Goal: Information Seeking & Learning: Find specific fact

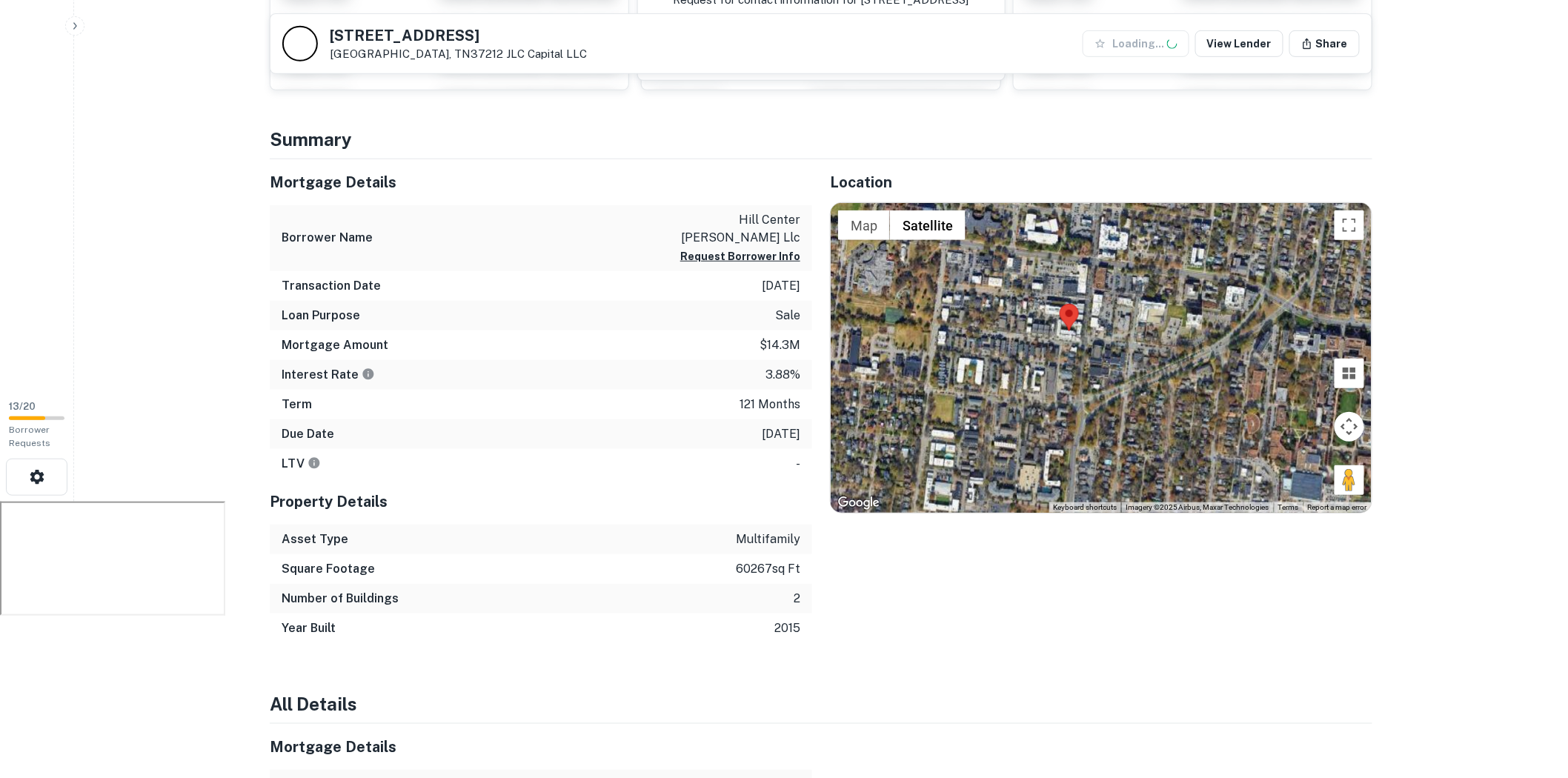
scroll to position [329, 0]
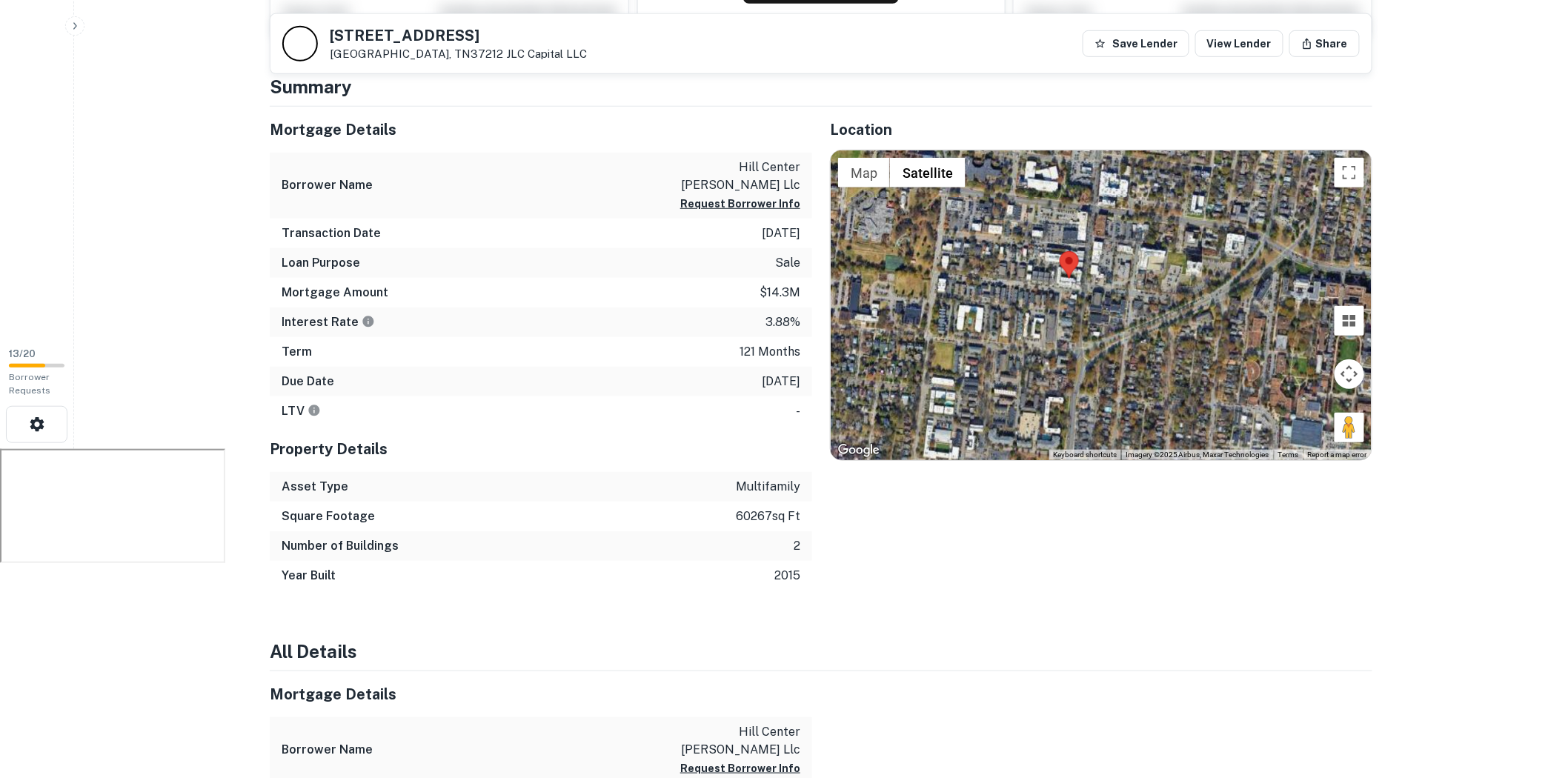
click at [799, 403] on p "-" at bounding box center [798, 411] width 5 height 18
click at [844, 489] on div "Location ← Move left → Move right ↑ Move up ↓ Move down + Zoom in - Zoom out Ho…" at bounding box center [1093, 348] width 560 height 484
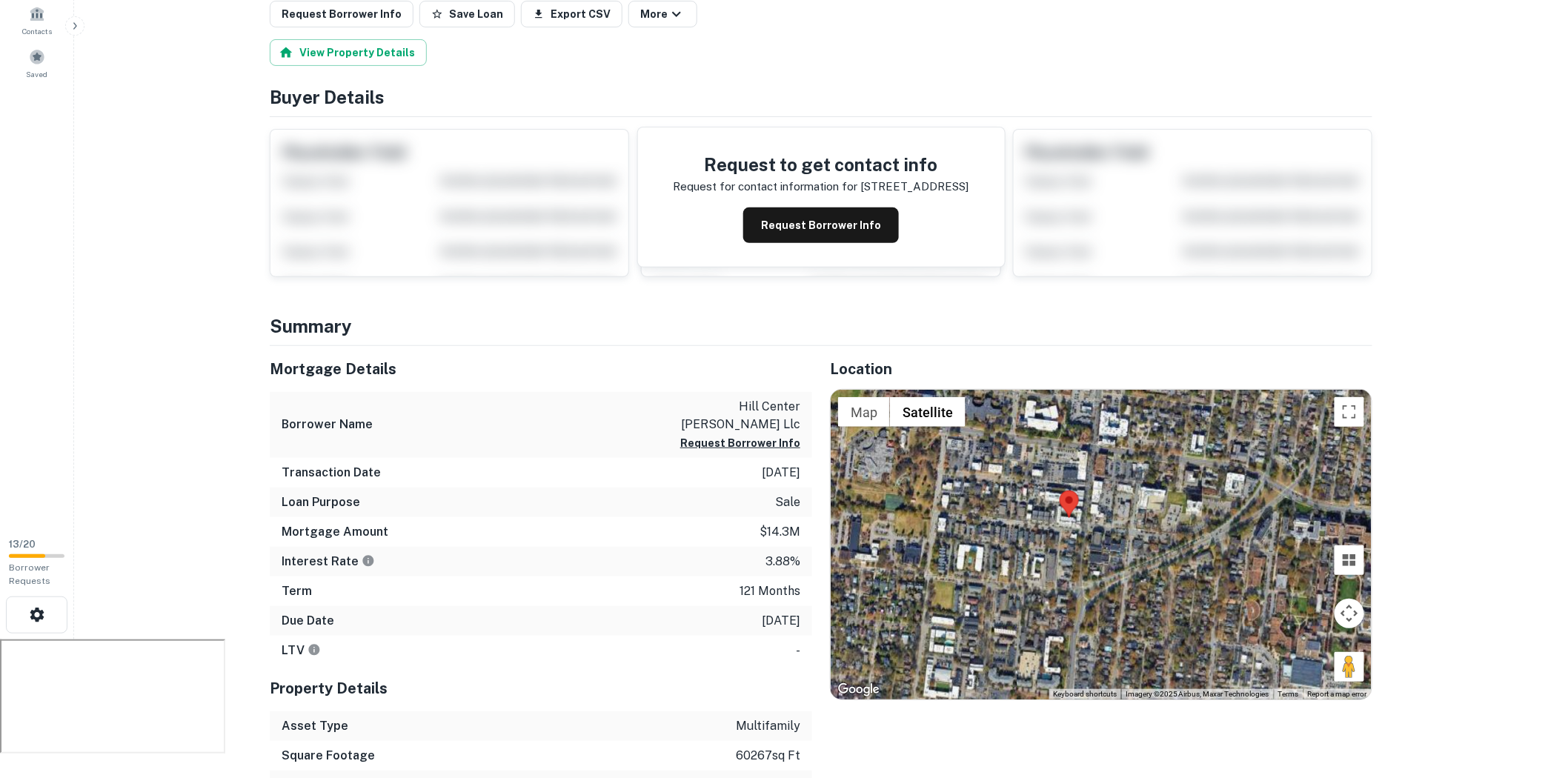
scroll to position [0, 0]
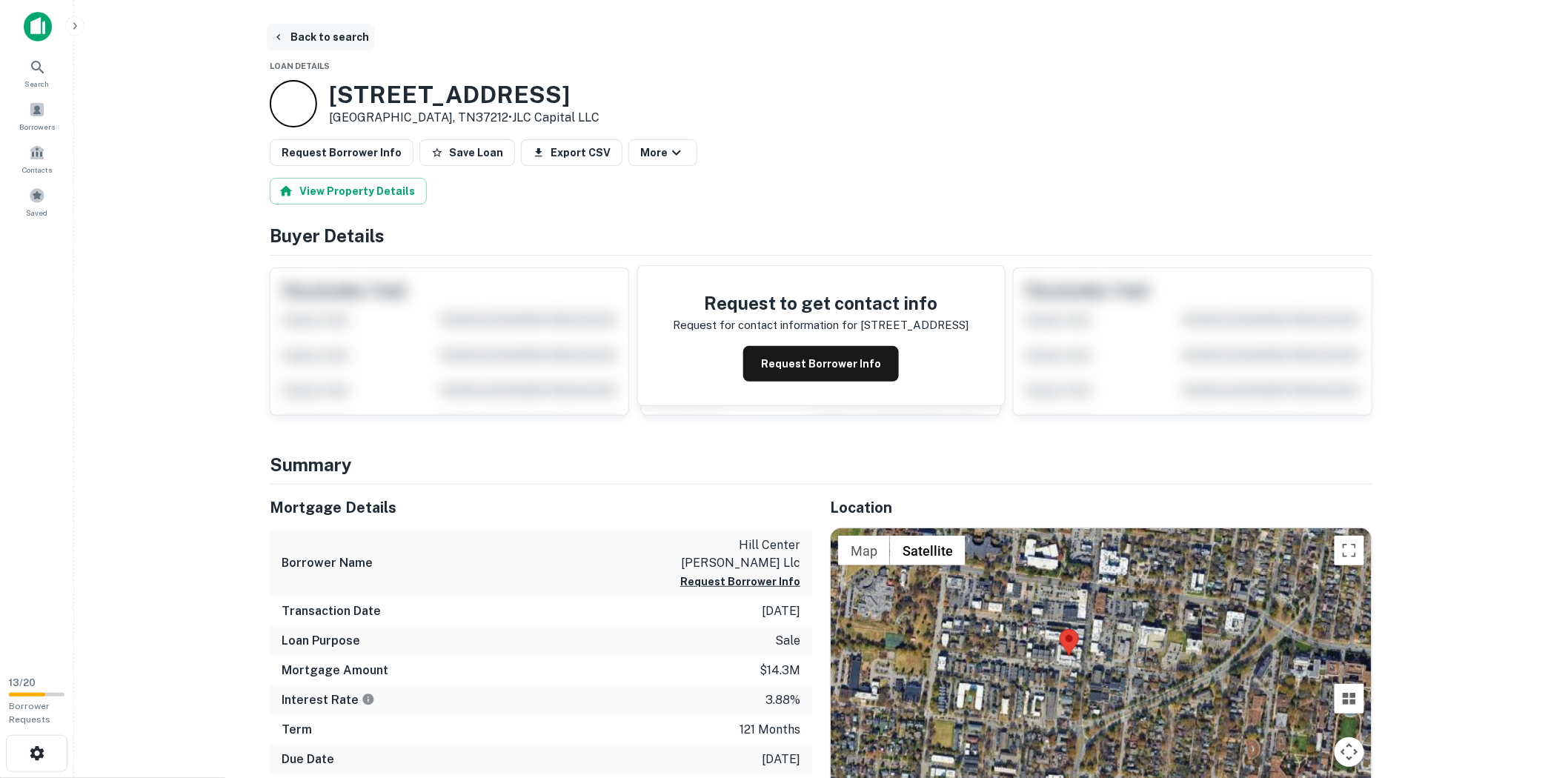
click at [294, 34] on button "Back to search" at bounding box center [321, 37] width 108 height 27
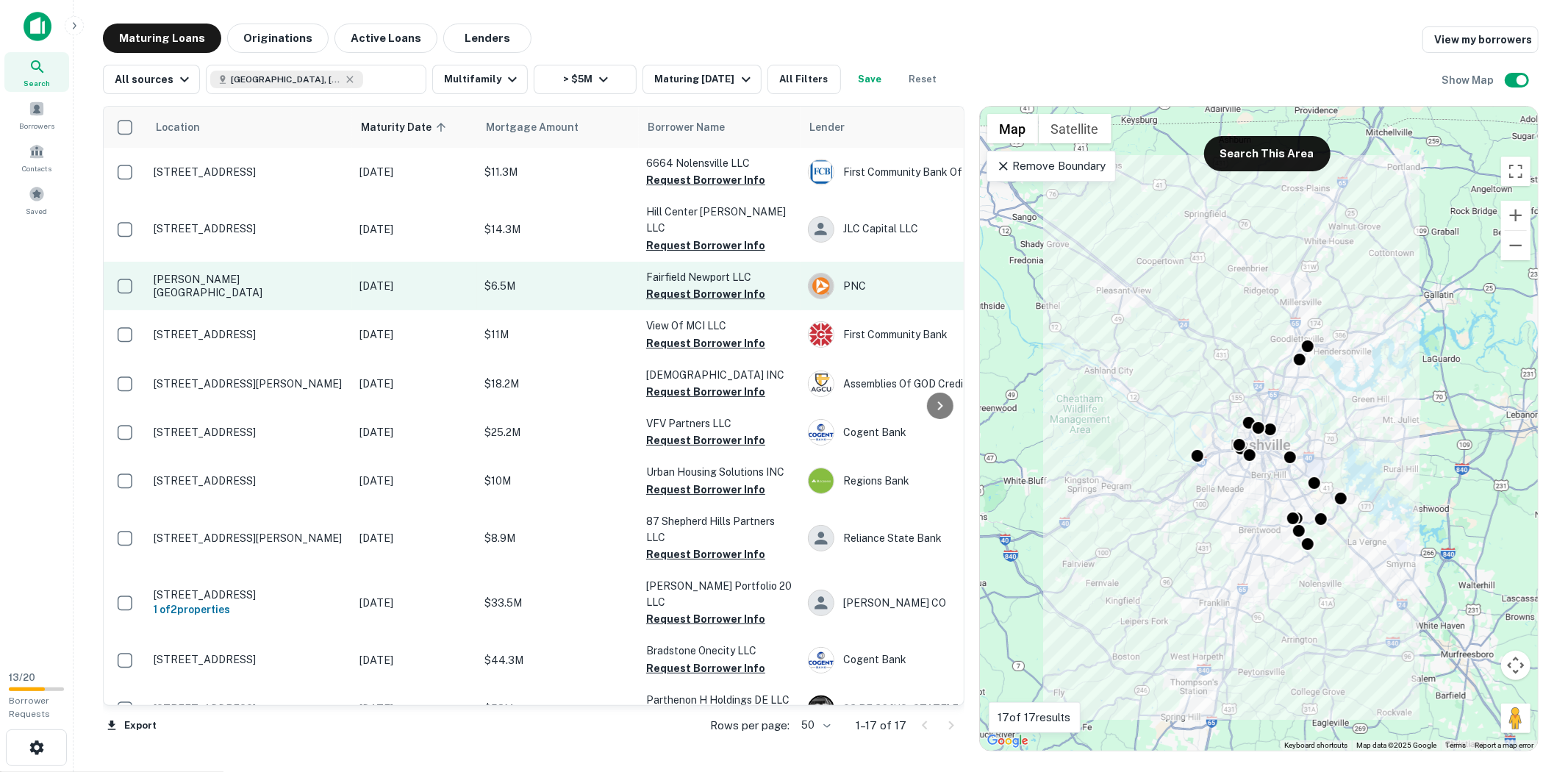
click at [331, 273] on p "[PERSON_NAME][GEOGRAPHIC_DATA]" at bounding box center [249, 286] width 191 height 26
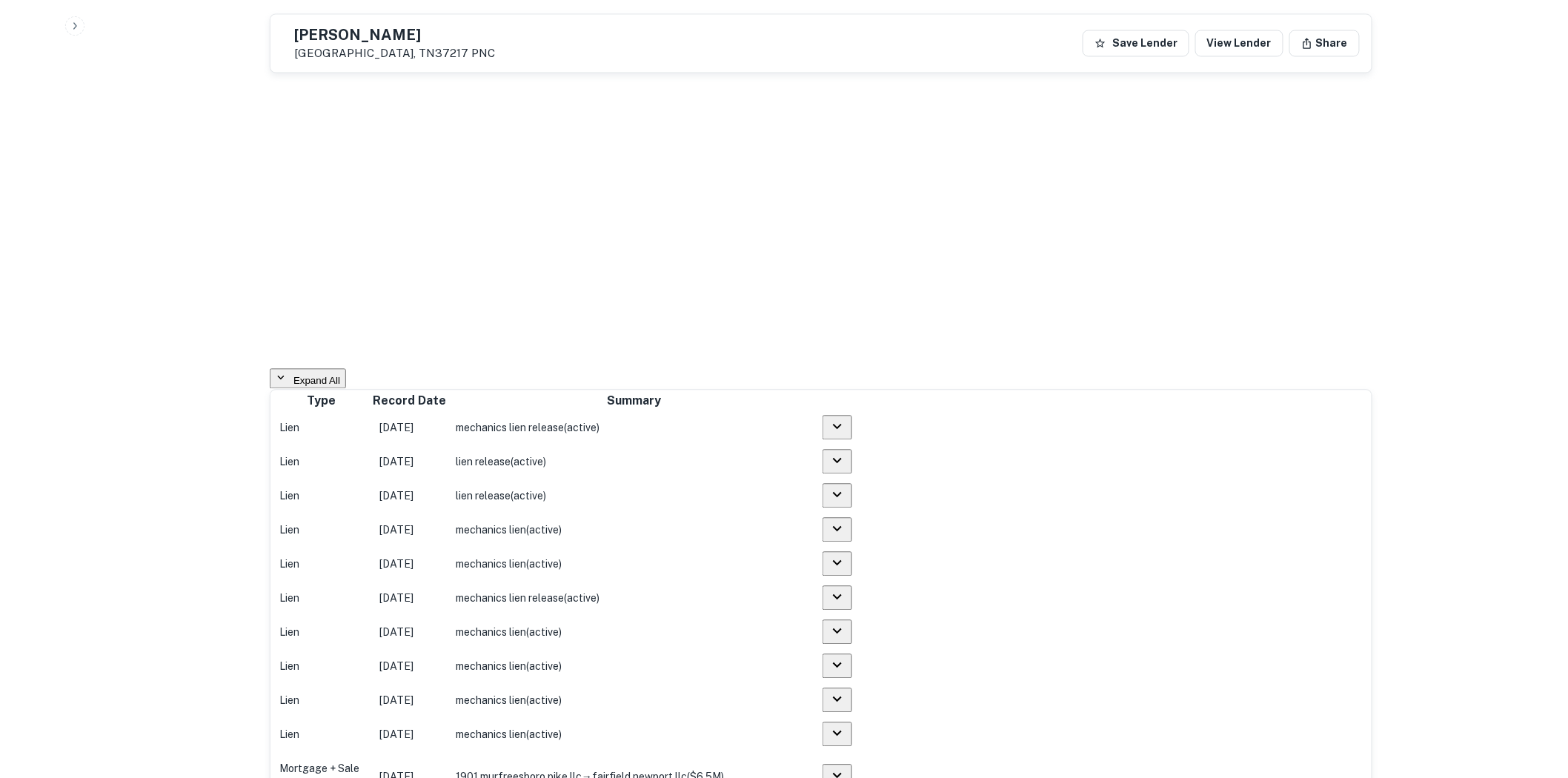
scroll to position [1153, 0]
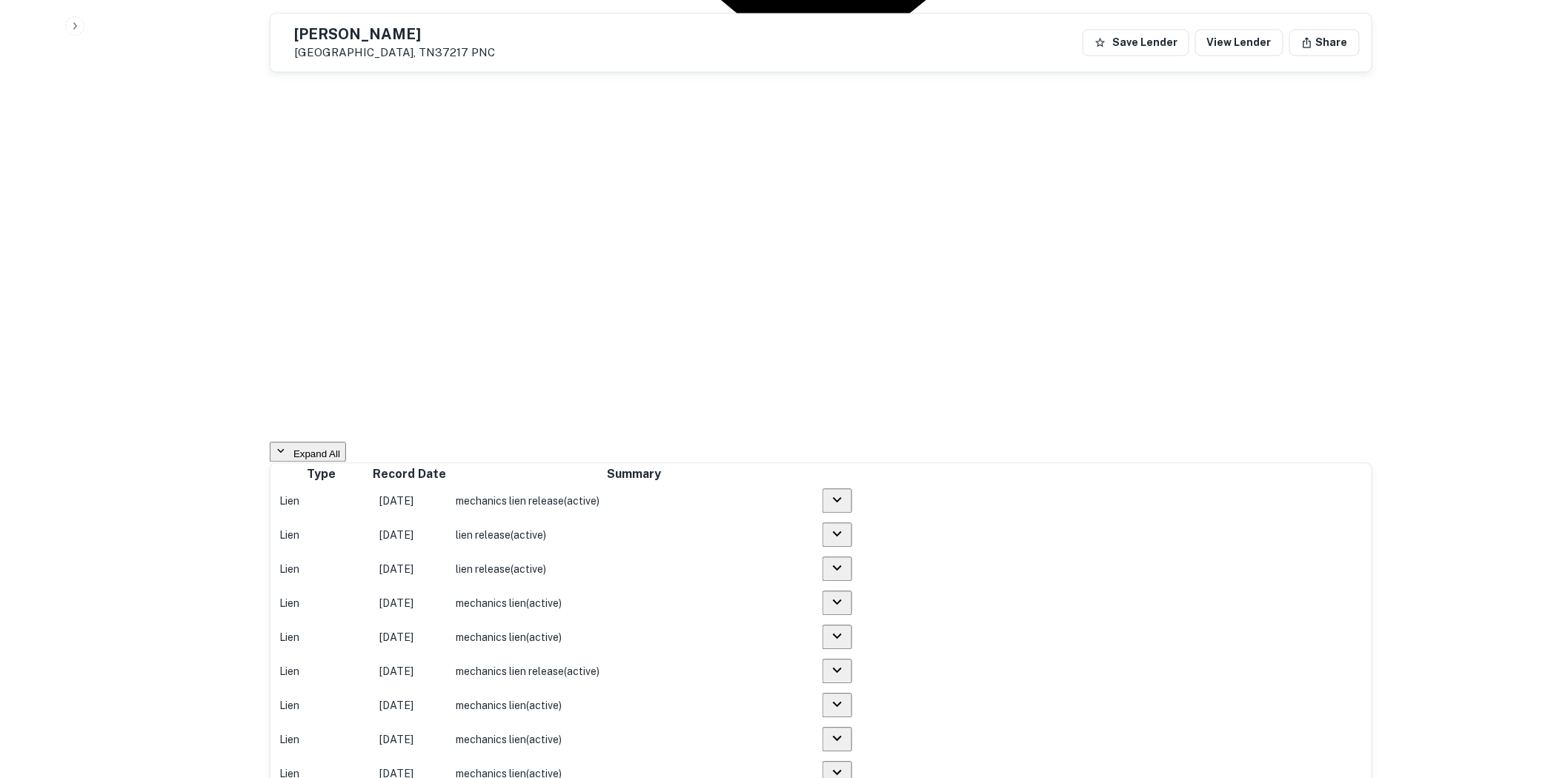
drag, startPoint x: 1143, startPoint y: 432, endPoint x: 1308, endPoint y: 288, distance: 219.0
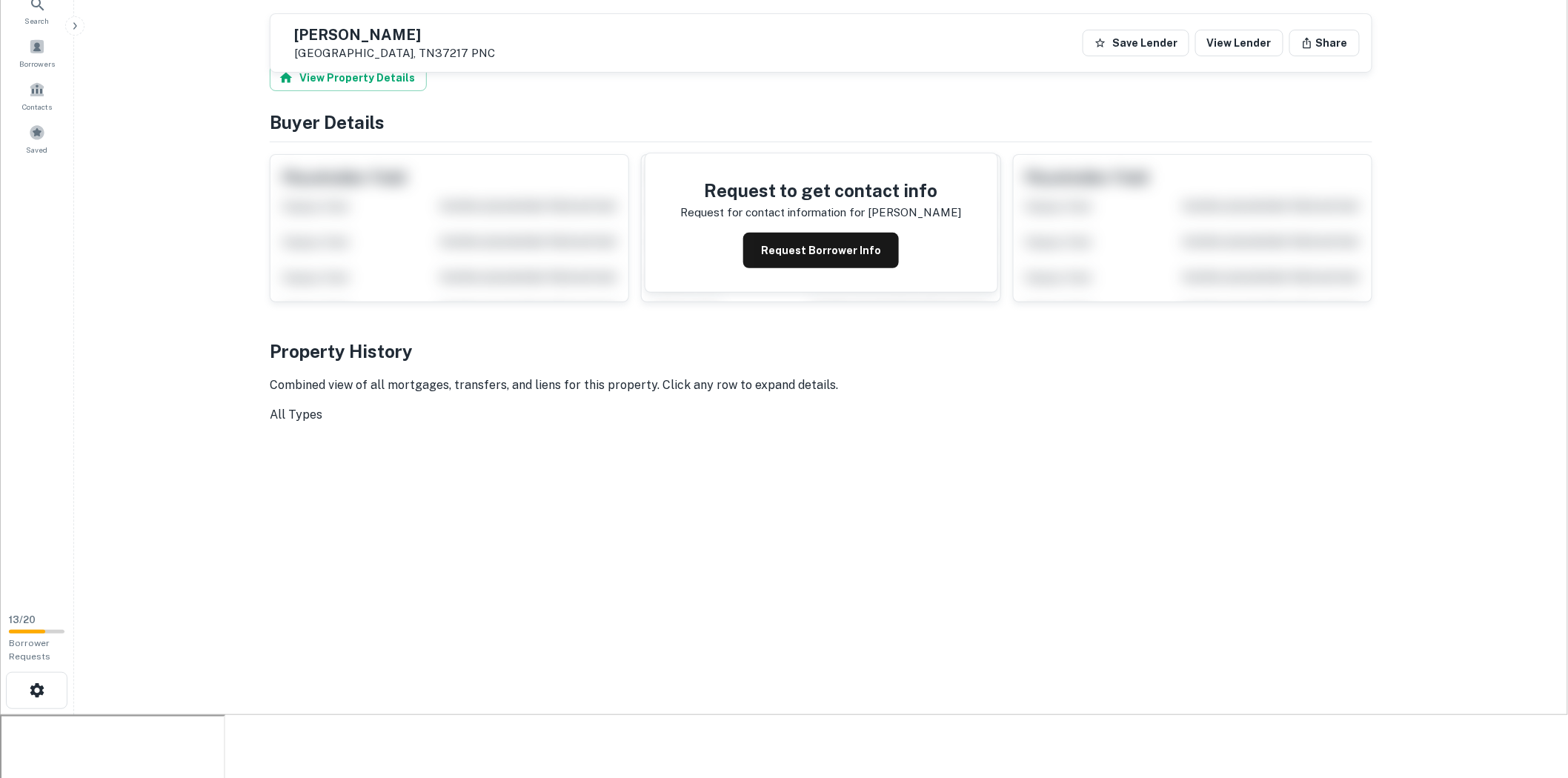
scroll to position [0, 0]
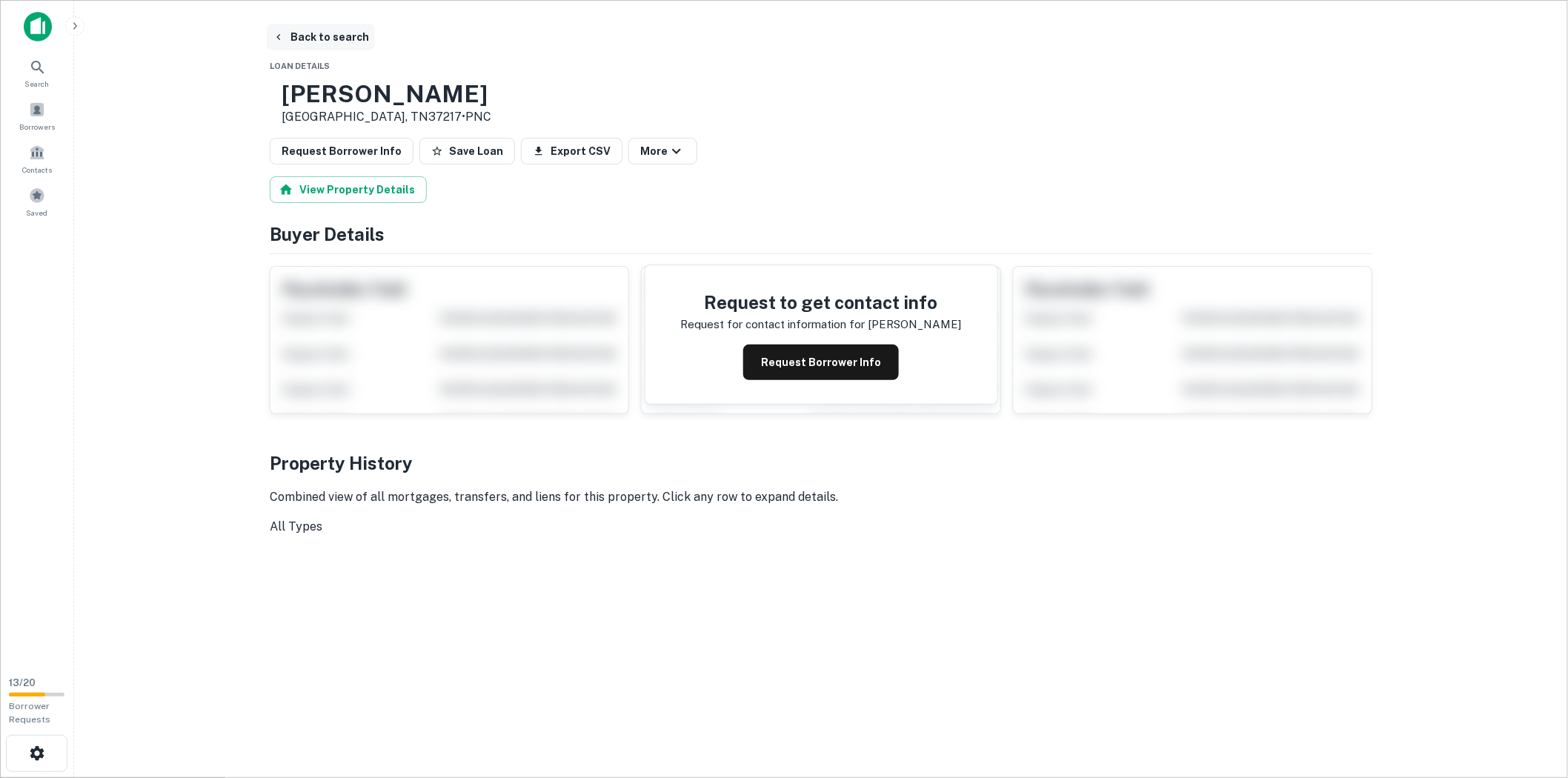
click at [305, 33] on button "Back to search" at bounding box center [321, 37] width 108 height 27
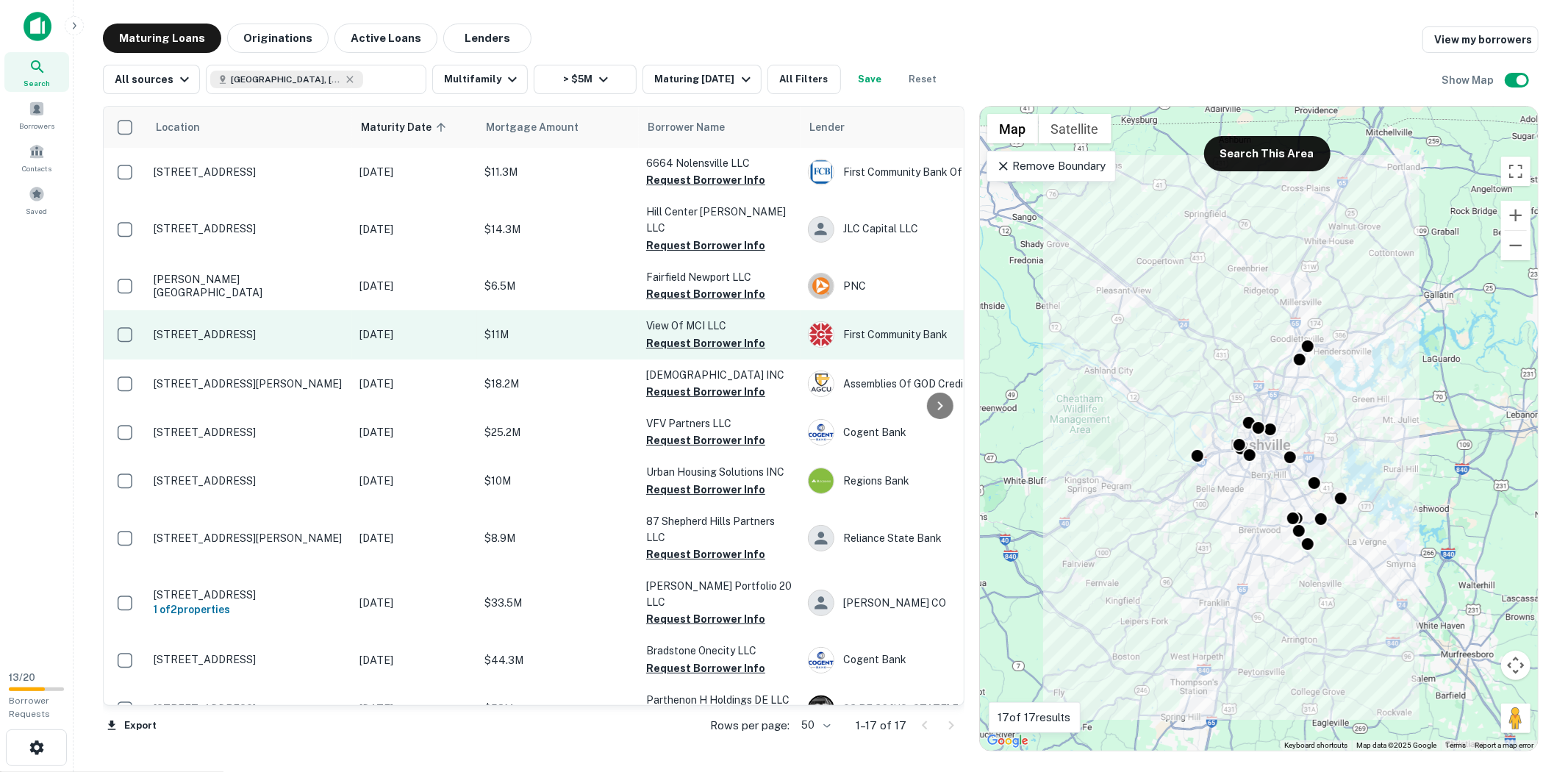
click at [440, 327] on p "[DATE]" at bounding box center [414, 334] width 110 height 16
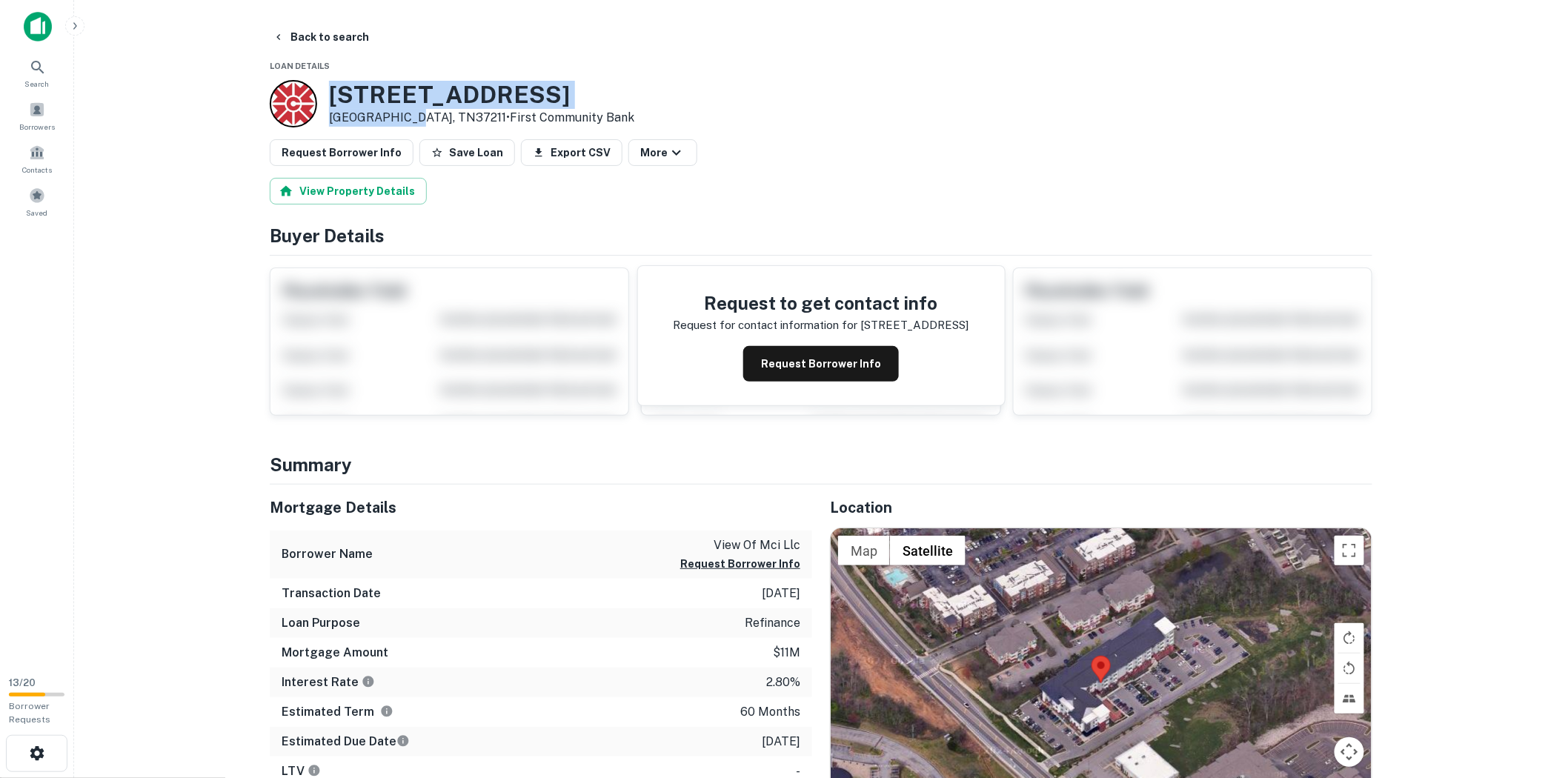
copy div "[STREET_ADDRESS]"
drag, startPoint x: 403, startPoint y: 116, endPoint x: 332, endPoint y: 85, distance: 77.5
click at [332, 85] on div "[STREET_ADDRESS] • First Community Bank" at bounding box center [482, 103] width 305 height 46
click at [276, 34] on icon "button" at bounding box center [278, 37] width 12 height 12
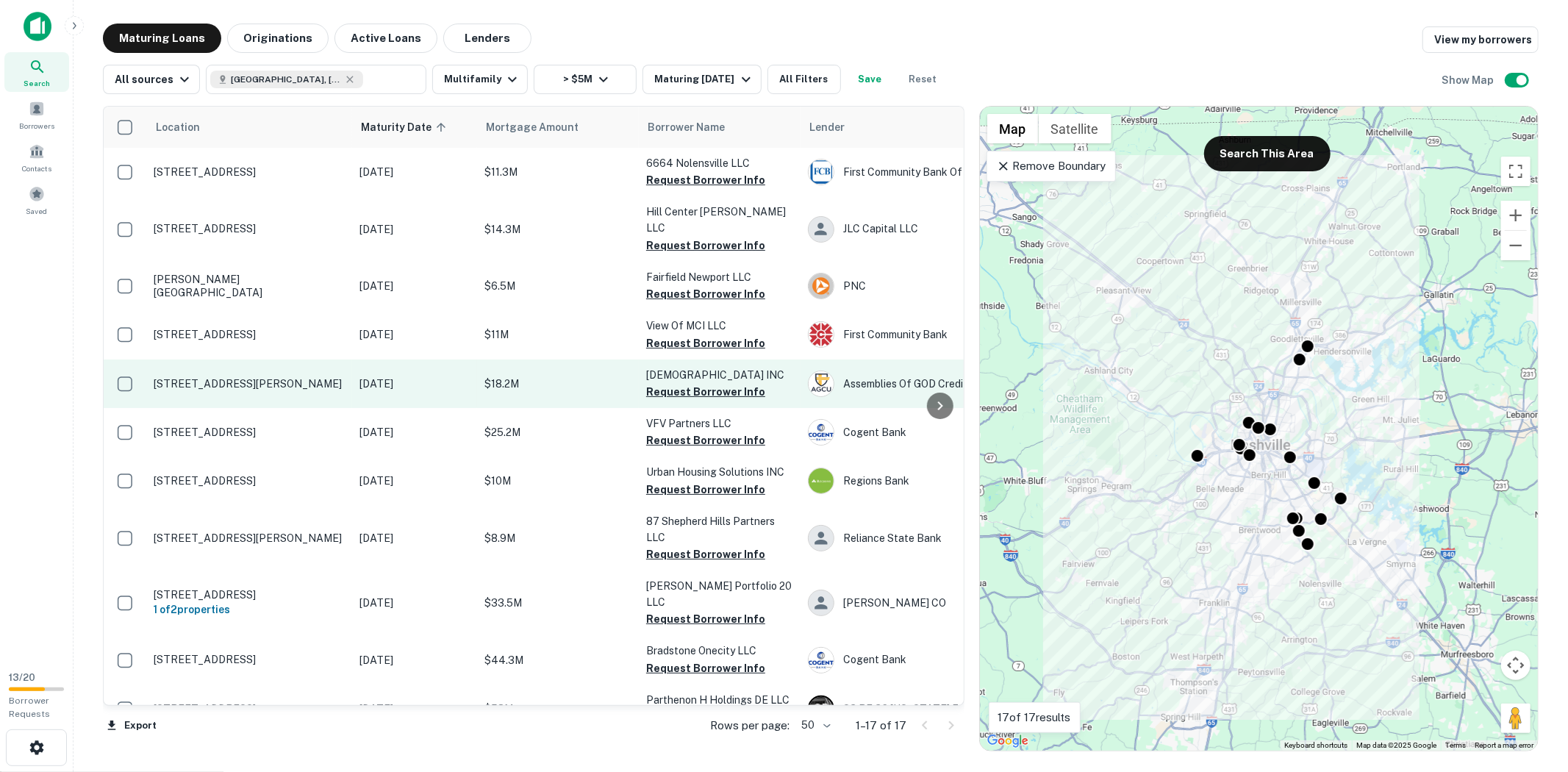
click at [464, 378] on p "[DATE]" at bounding box center [414, 383] width 110 height 16
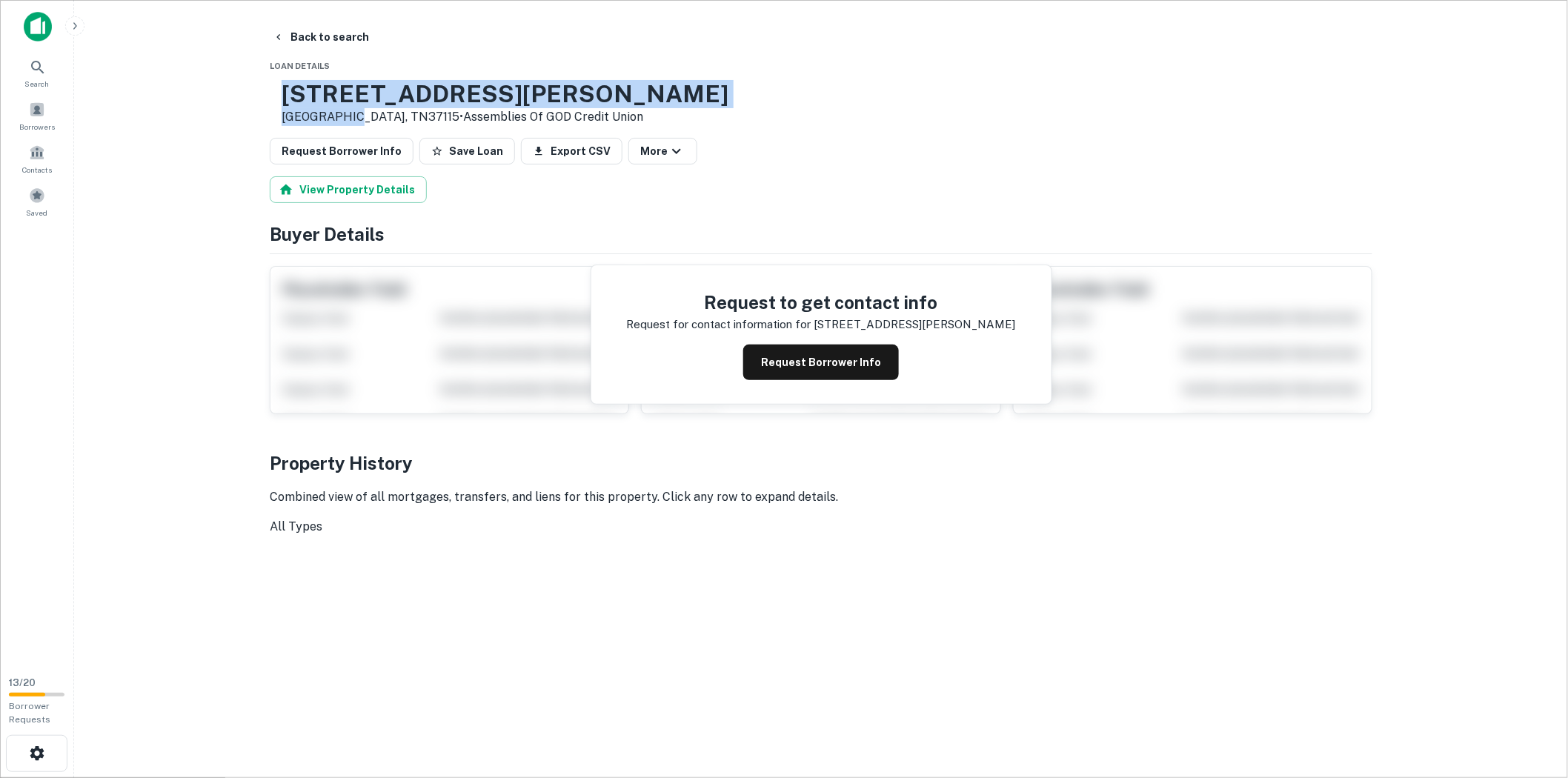
drag, startPoint x: 394, startPoint y: 115, endPoint x: 298, endPoint y: 90, distance: 99.2
click at [298, 90] on div "[STREET_ADDRESS][PERSON_NAME] • Assemblies Of GOD Credit Union" at bounding box center [499, 102] width 459 height 46
copy div "[STREET_ADDRESS][PERSON_NAME]"
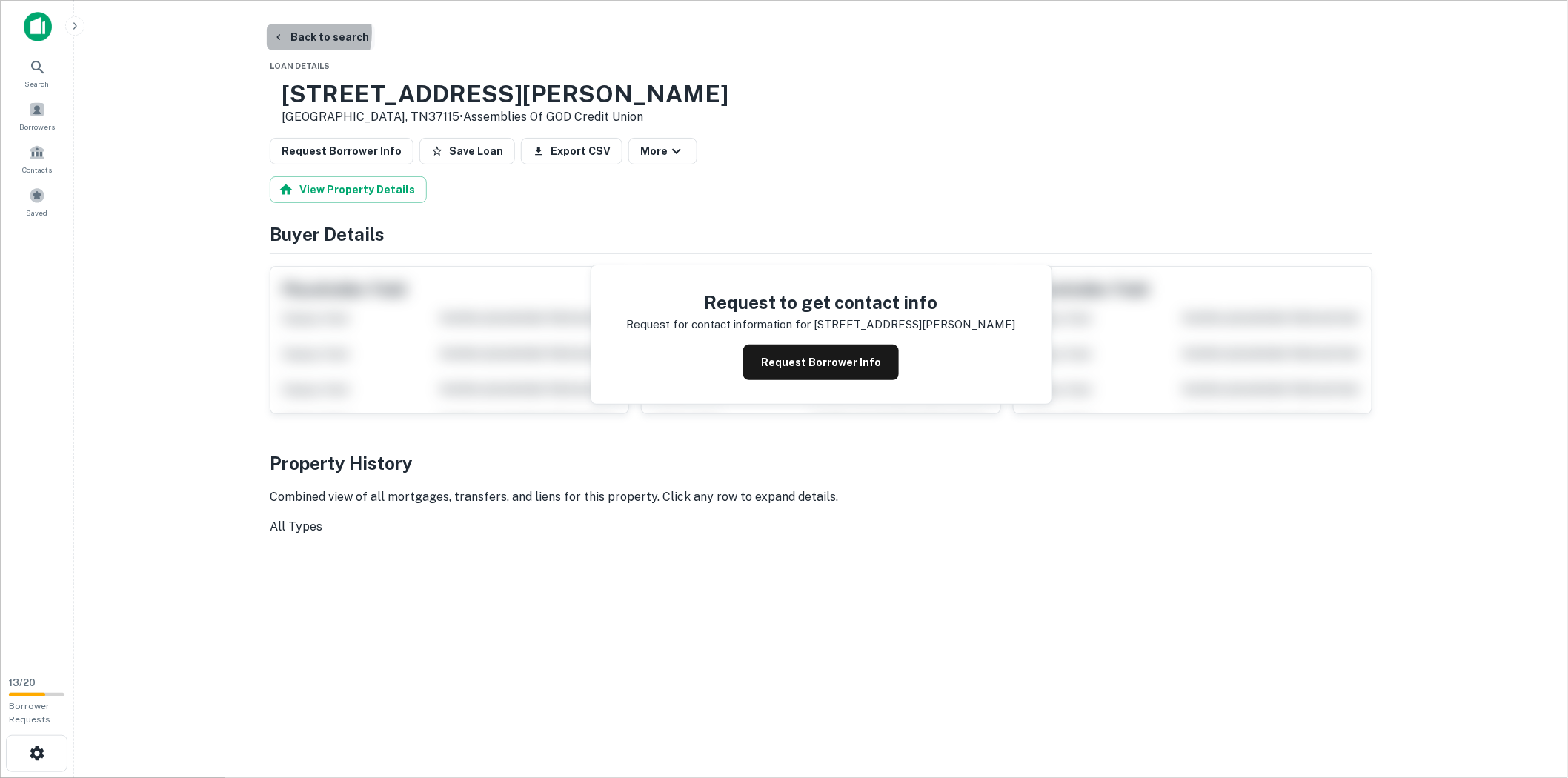
click at [291, 33] on button "Back to search" at bounding box center [321, 37] width 108 height 27
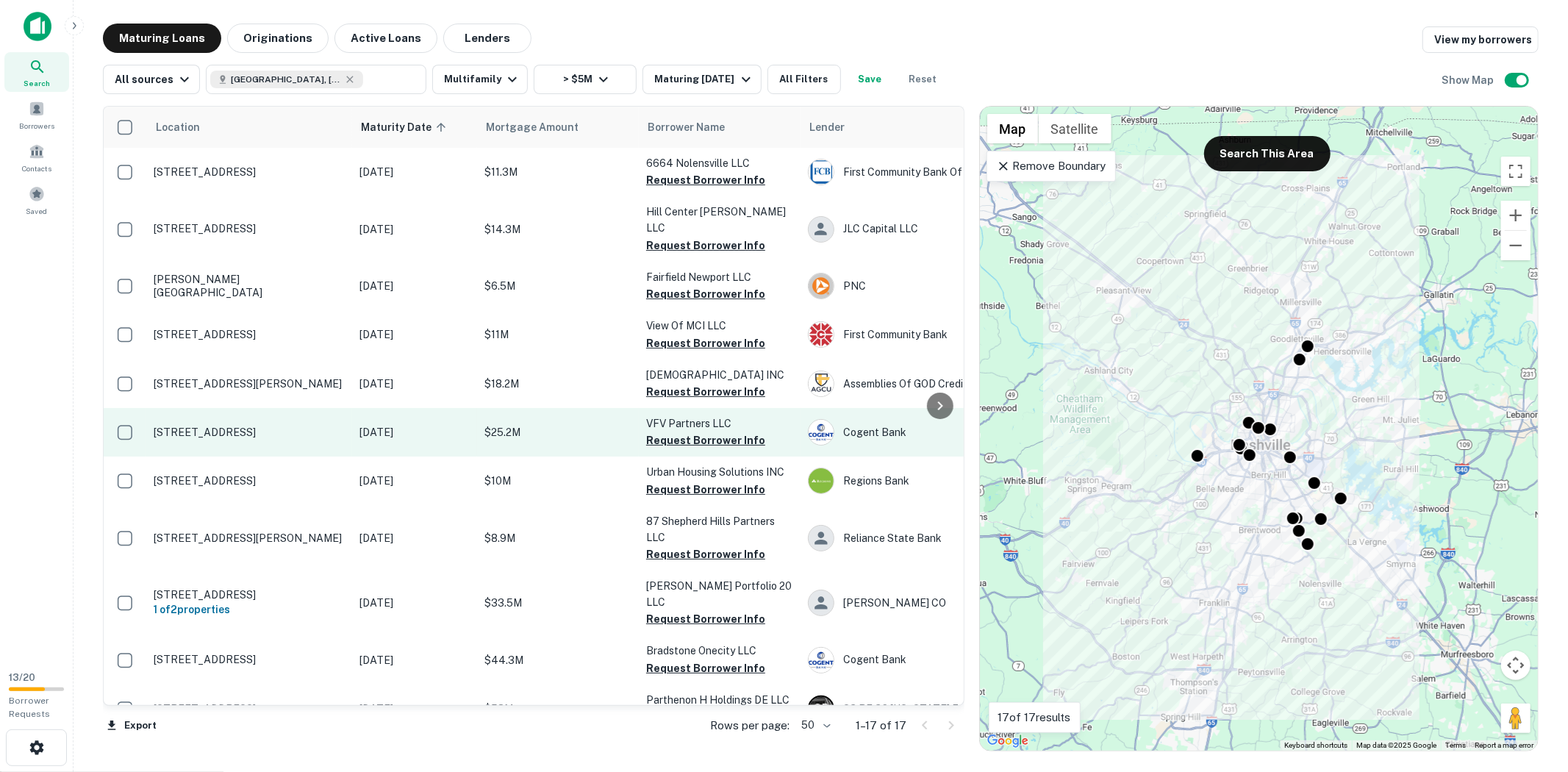
click at [360, 435] on p "[DATE]" at bounding box center [414, 432] width 110 height 16
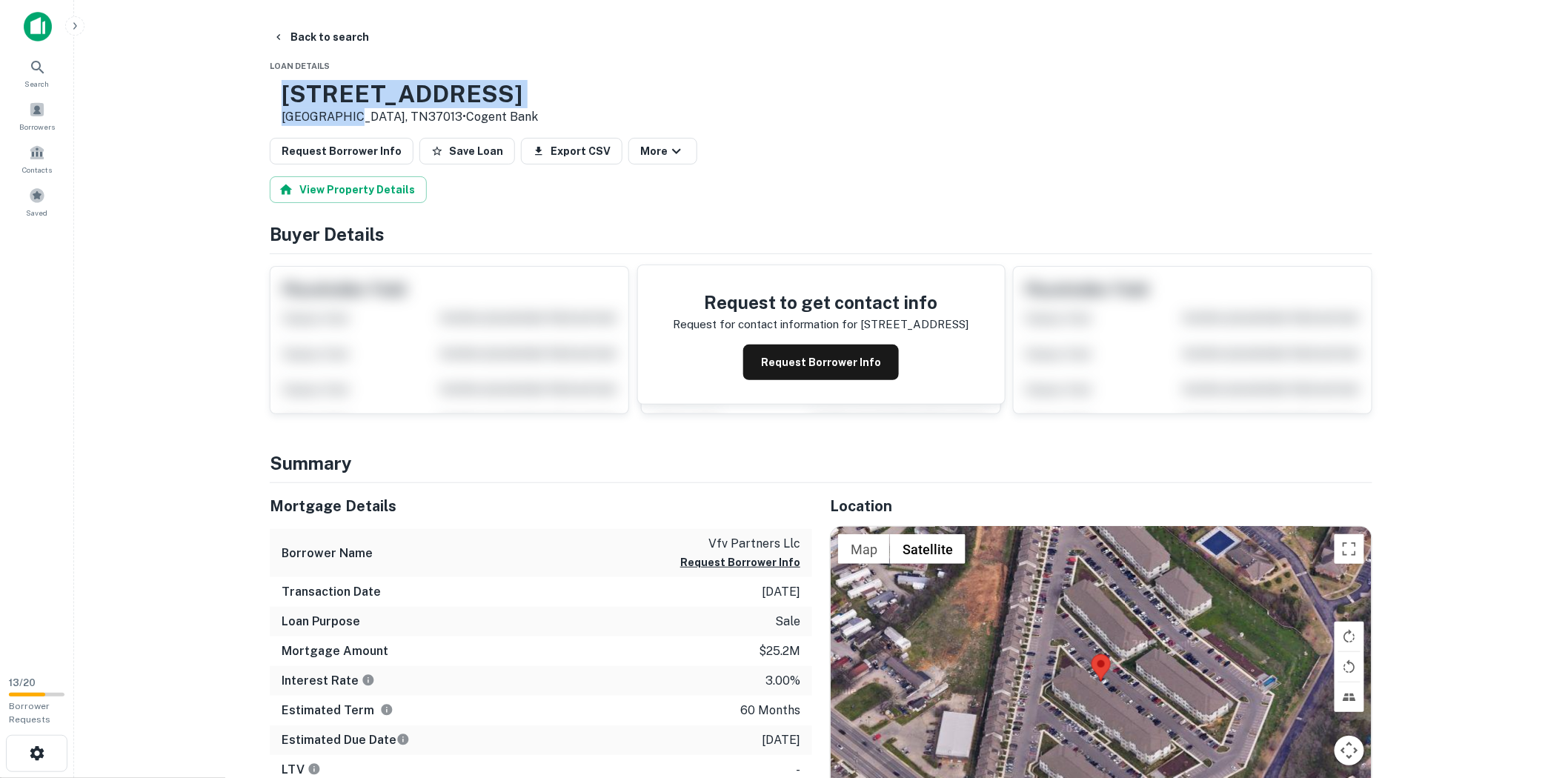
drag, startPoint x: 390, startPoint y: 113, endPoint x: 311, endPoint y: 84, distance: 84.2
click at [311, 84] on div "[STREET_ADDRESS] • Cogent Bank" at bounding box center [404, 102] width 268 height 46
copy div "[STREET_ADDRESS]"
click at [343, 34] on button "Back to search" at bounding box center [321, 37] width 108 height 27
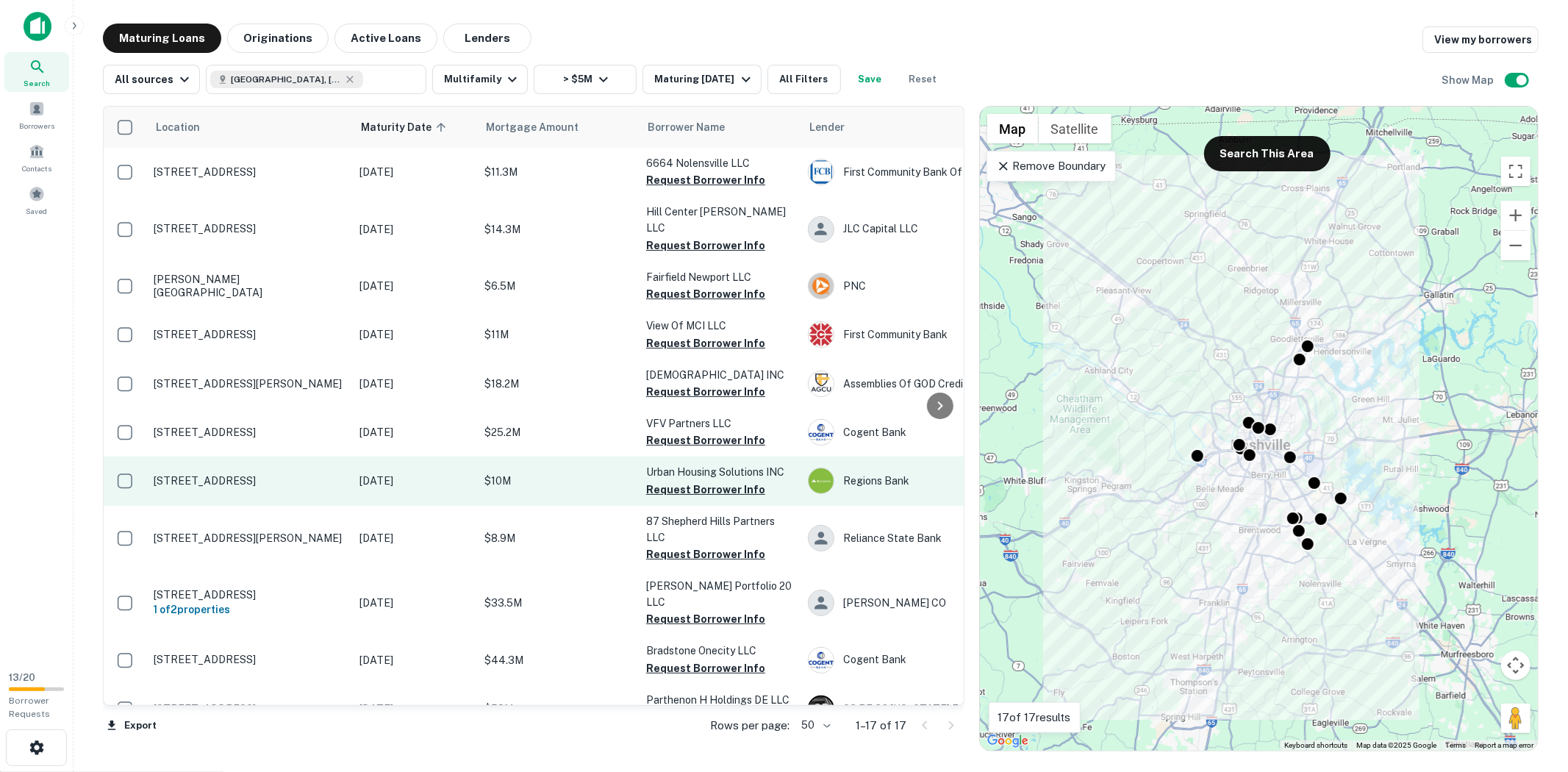
click at [373, 479] on p "[DATE]" at bounding box center [414, 480] width 110 height 16
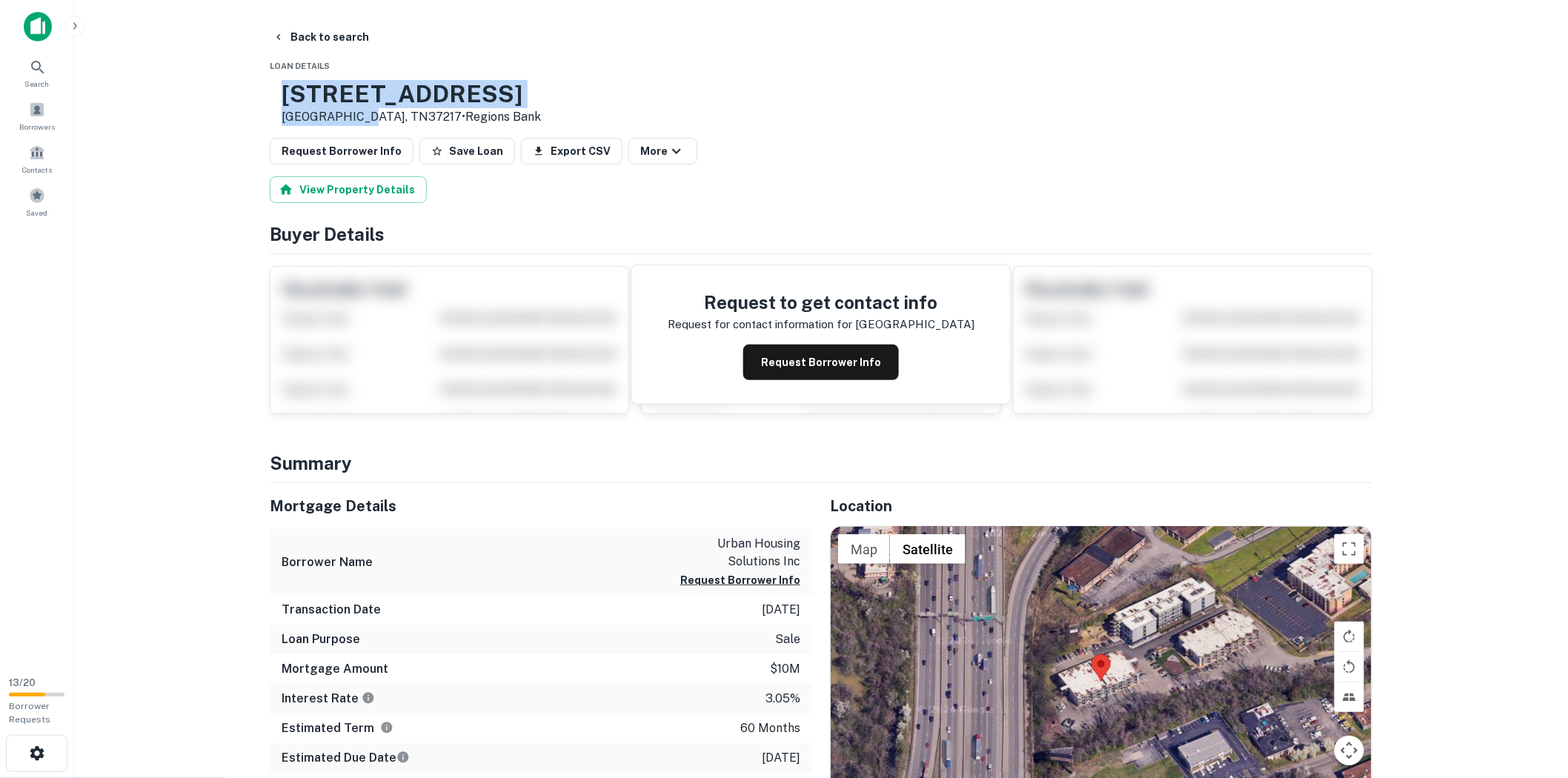
drag, startPoint x: 404, startPoint y: 116, endPoint x: 327, endPoint y: 84, distance: 83.4
click at [327, 84] on div "[STREET_ADDRESS] • Regions [GEOGRAPHIC_DATA]" at bounding box center [405, 102] width 271 height 46
copy div "[STREET_ADDRESS]"
click at [304, 35] on button "Back to search" at bounding box center [321, 37] width 108 height 27
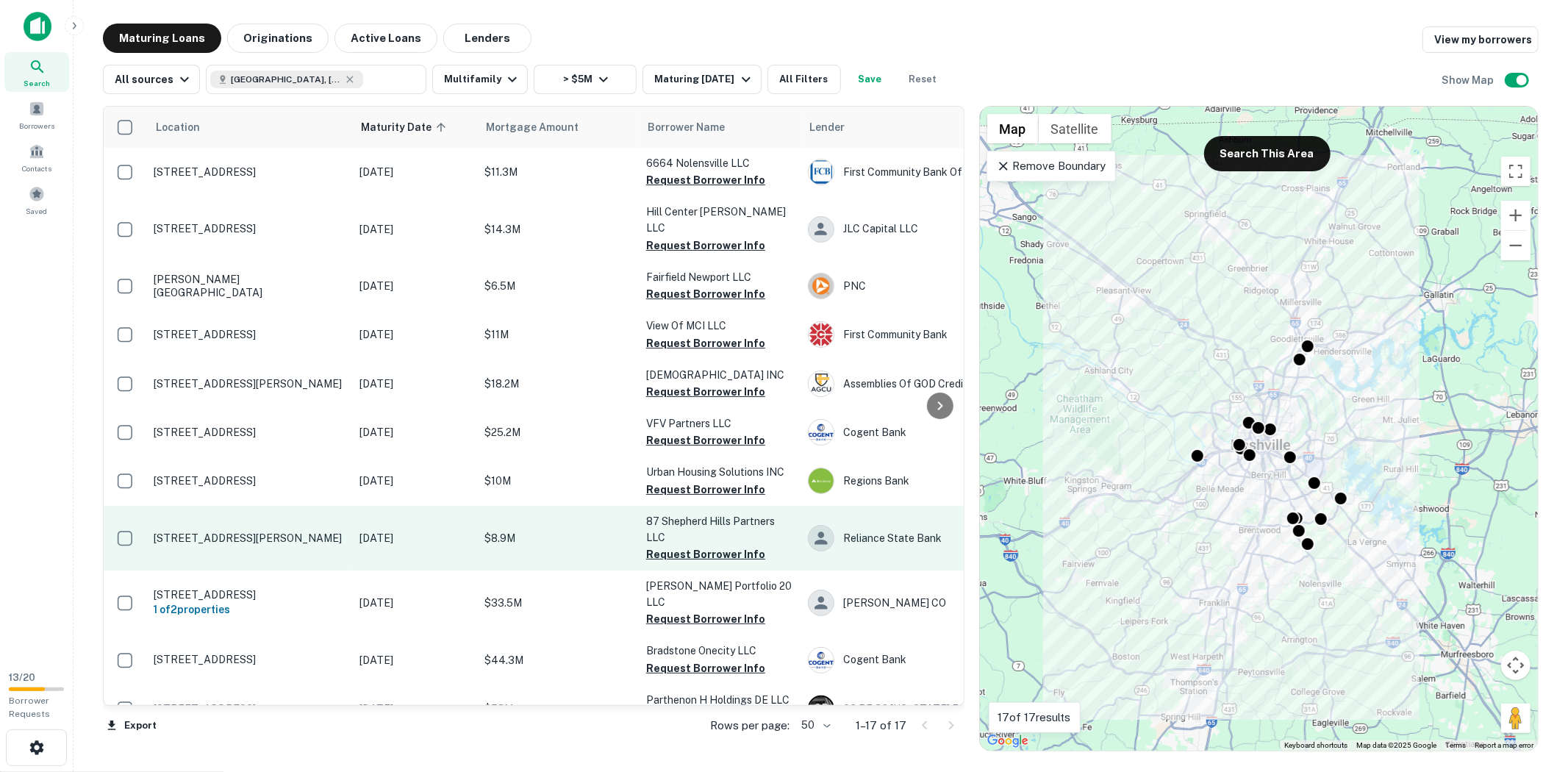
click at [339, 531] on p "[STREET_ADDRESS][PERSON_NAME]" at bounding box center [249, 538] width 191 height 13
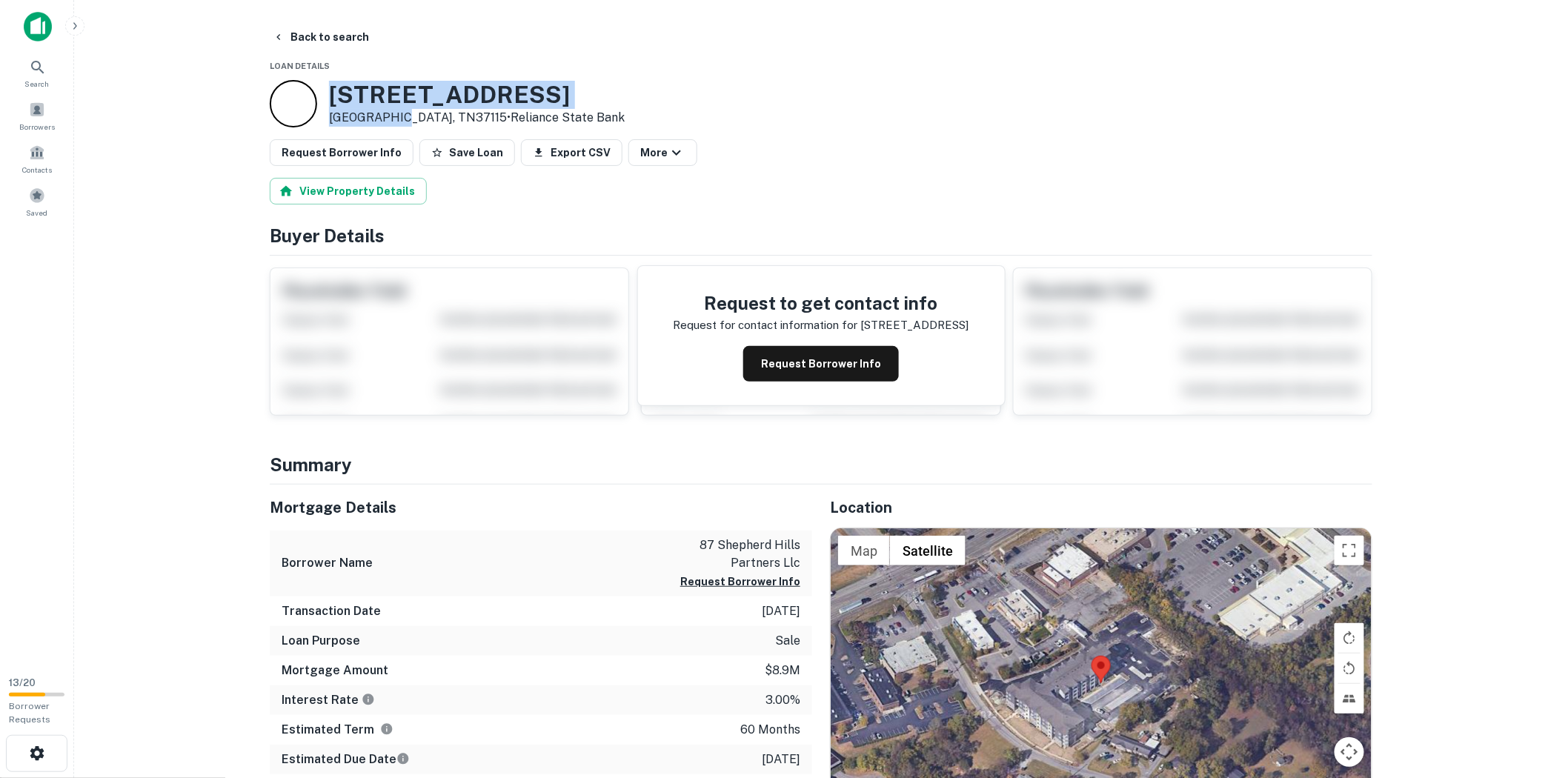
drag, startPoint x: 396, startPoint y: 115, endPoint x: 319, endPoint y: 84, distance: 83.0
click at [319, 84] on div "[STREET_ADDRESS][PERSON_NAME] • Reliance State Bank" at bounding box center [447, 103] width 355 height 48
copy div "[STREET_ADDRESS][PERSON_NAME]"
click at [306, 33] on button "Back to search" at bounding box center [321, 37] width 108 height 27
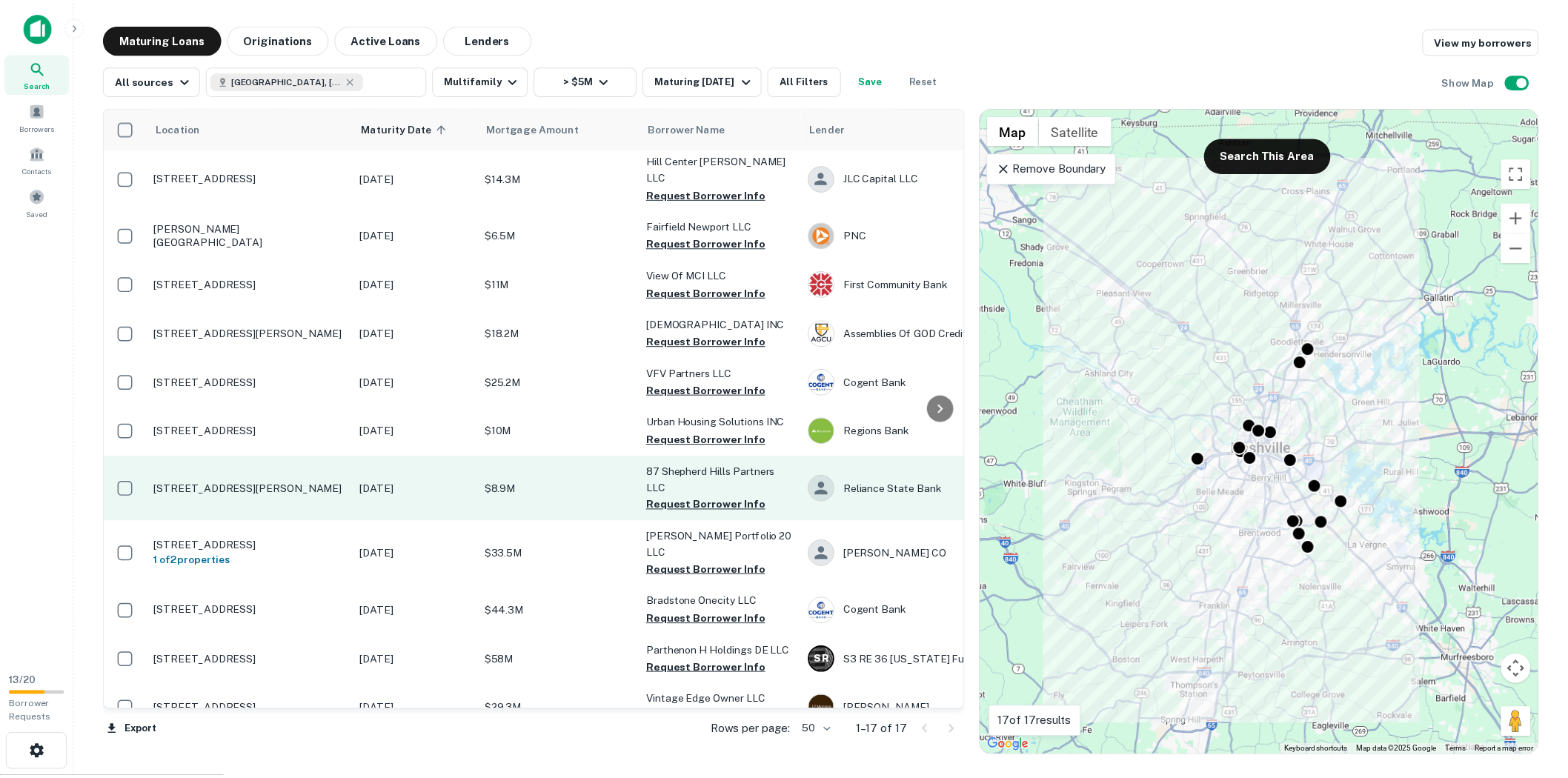
scroll to position [82, 0]
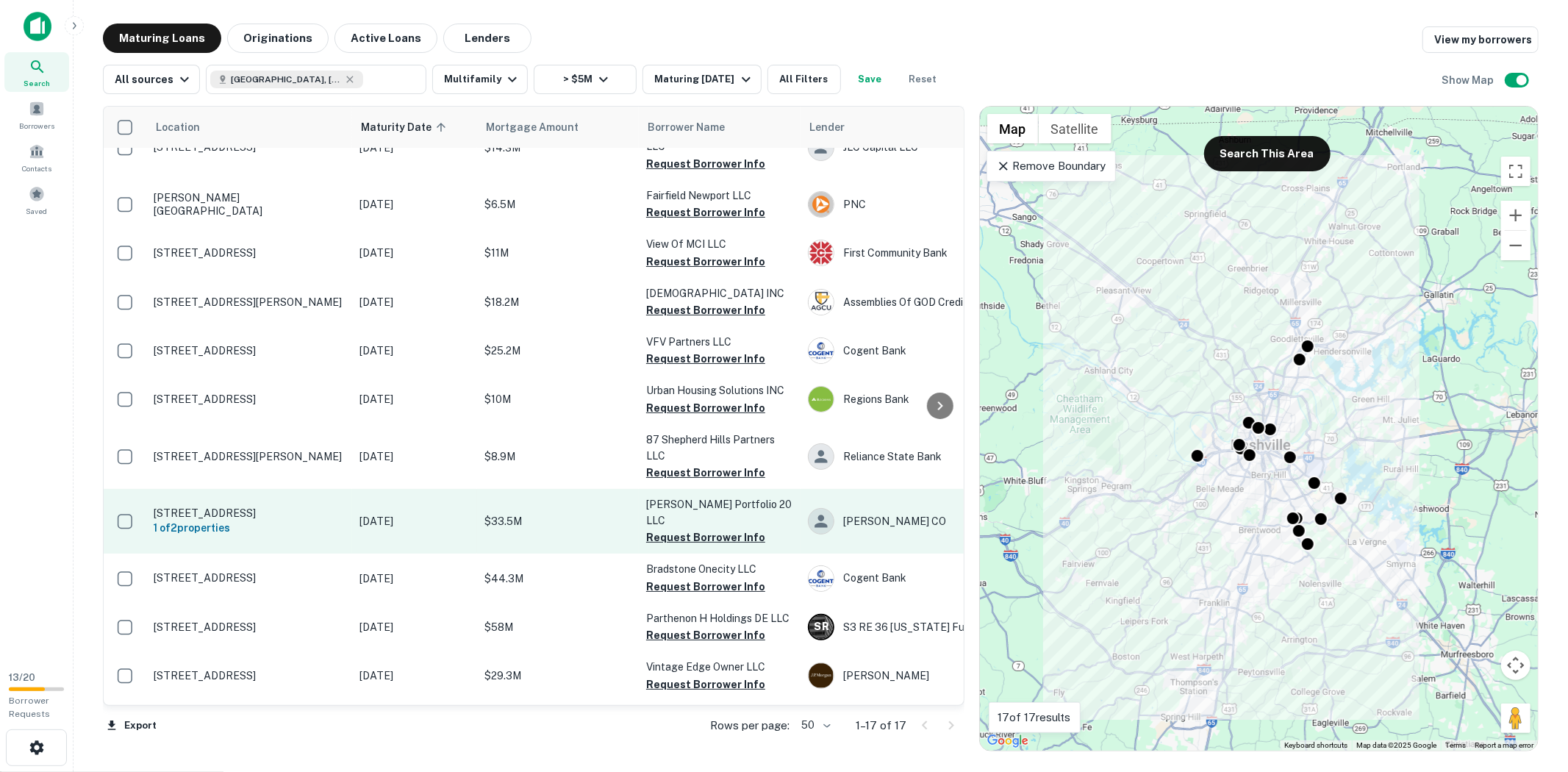
click at [395, 521] on td "[DATE]" at bounding box center [414, 521] width 125 height 64
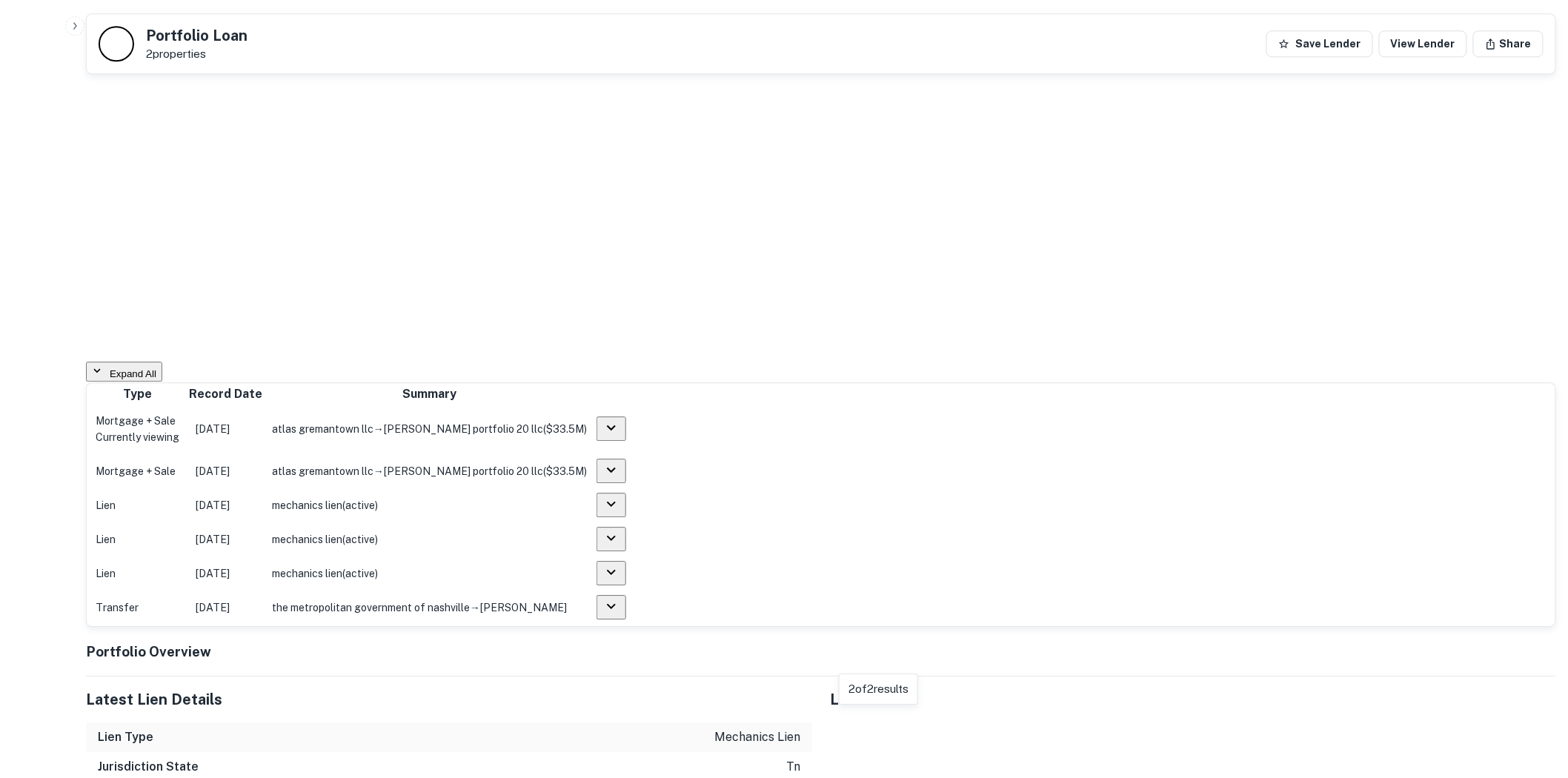
scroll to position [1565, 0]
drag, startPoint x: 461, startPoint y: 156, endPoint x: 216, endPoint y: 188, distance: 247.1
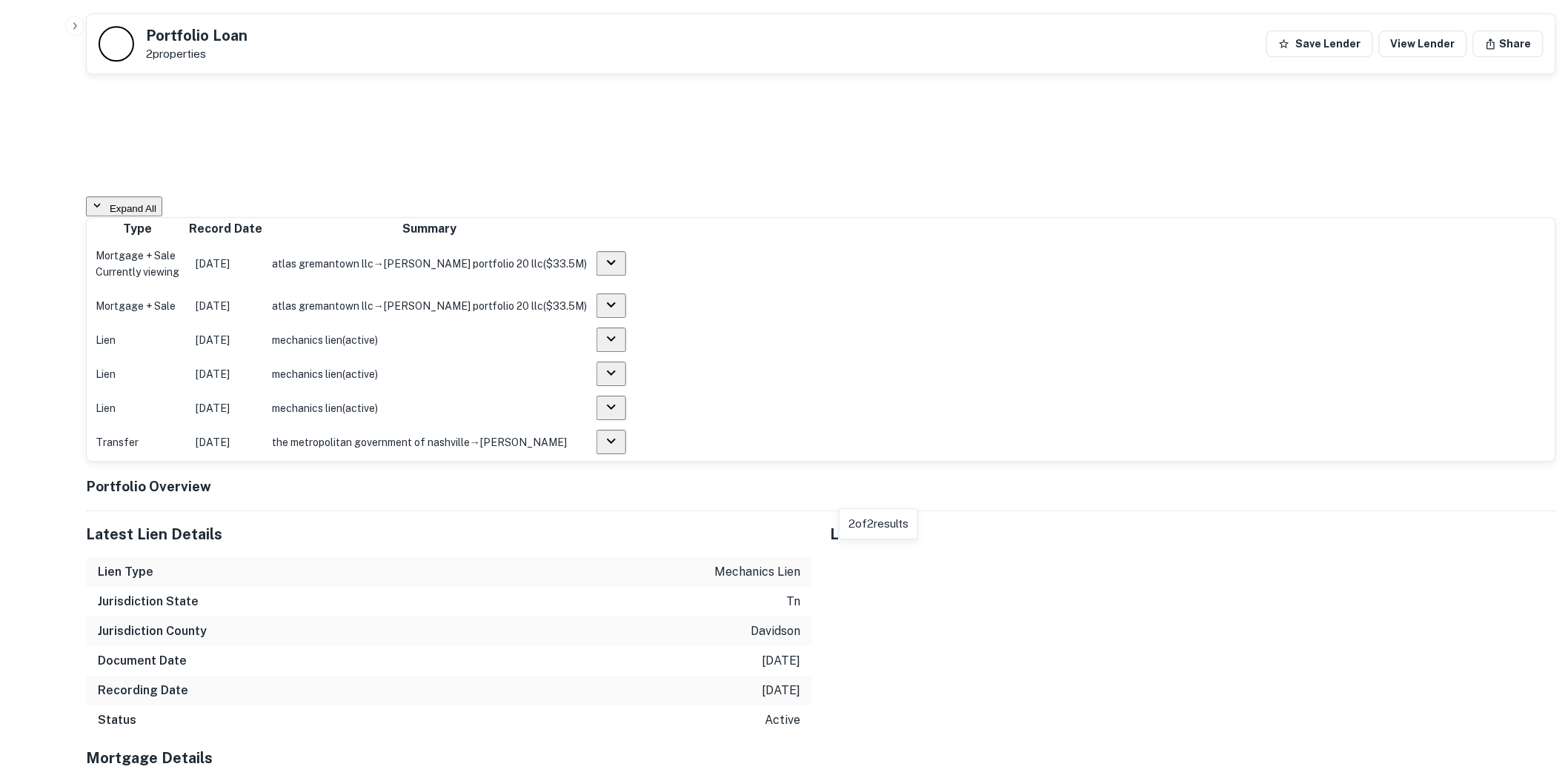
scroll to position [1647, 0]
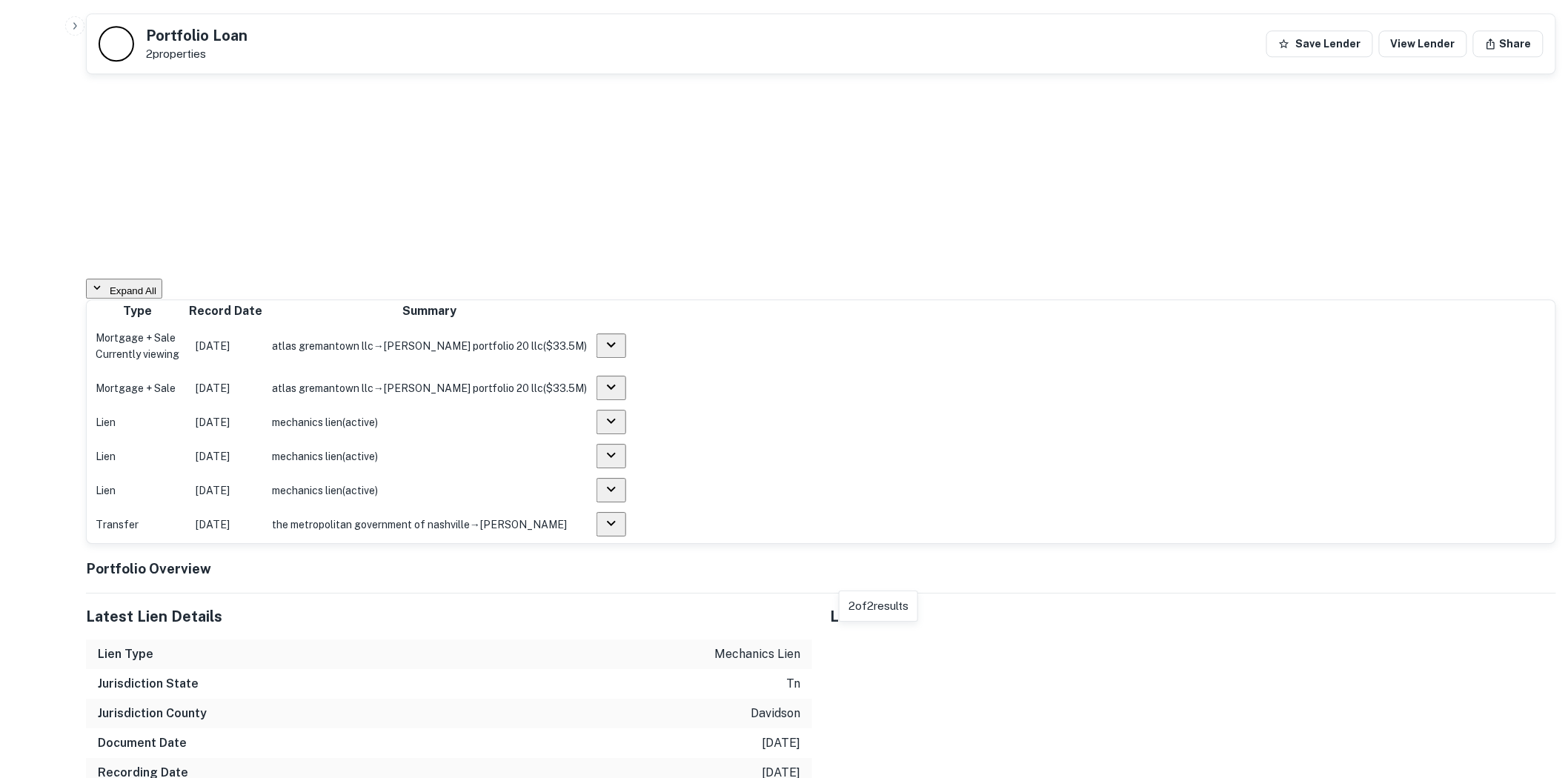
drag, startPoint x: 778, startPoint y: 227, endPoint x: 692, endPoint y: 227, distance: 86.0
copy p "[STREET_ADDRESS]"
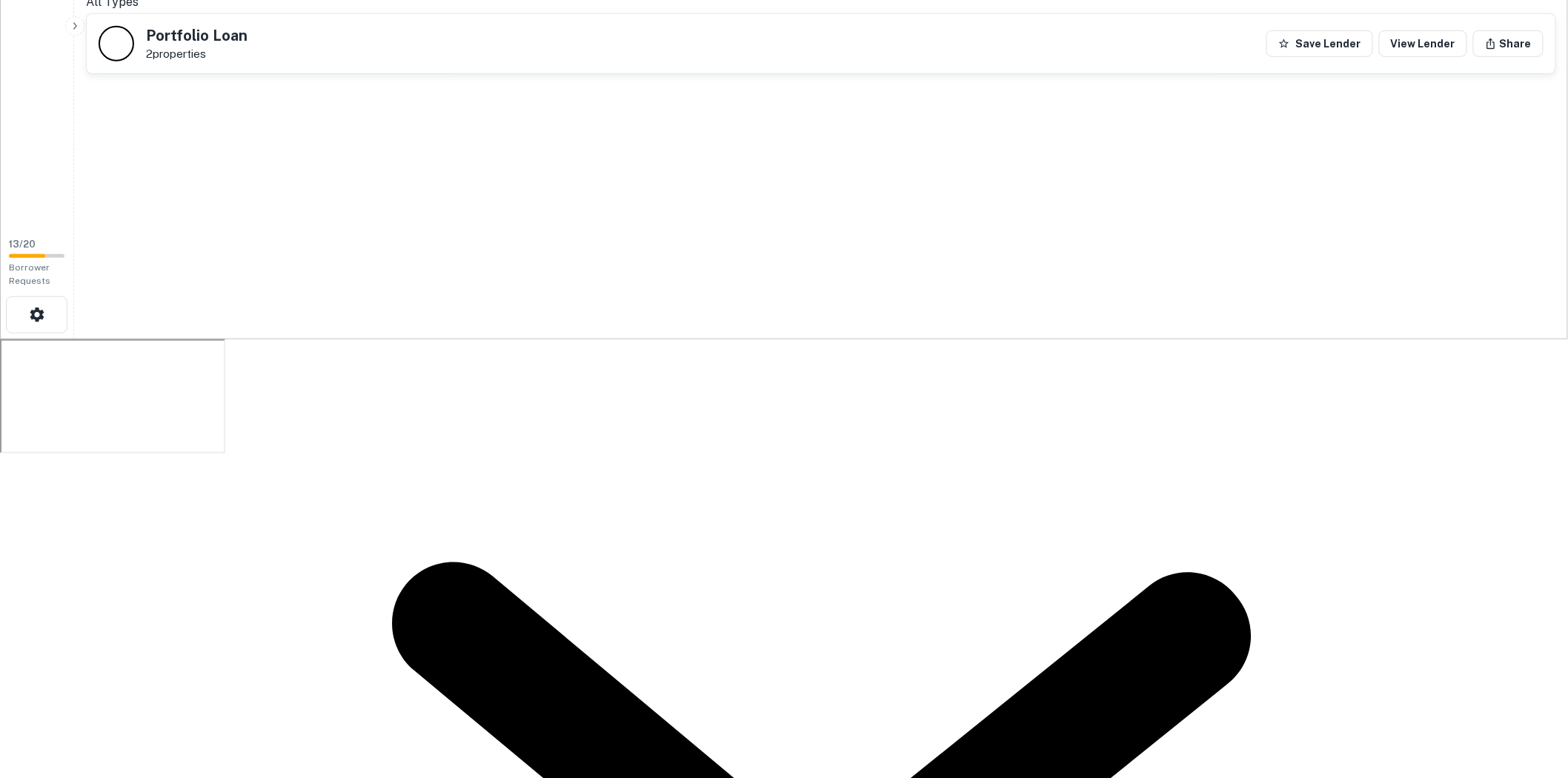
scroll to position [0, 0]
